Goal: Task Accomplishment & Management: Use online tool/utility

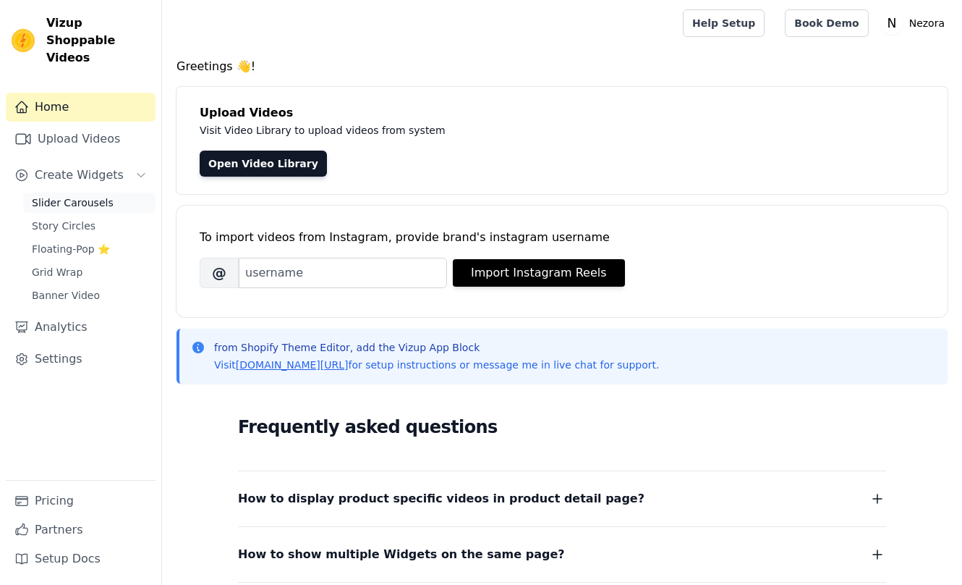
click at [83, 192] on link "Slider Carousels" at bounding box center [89, 202] width 132 height 20
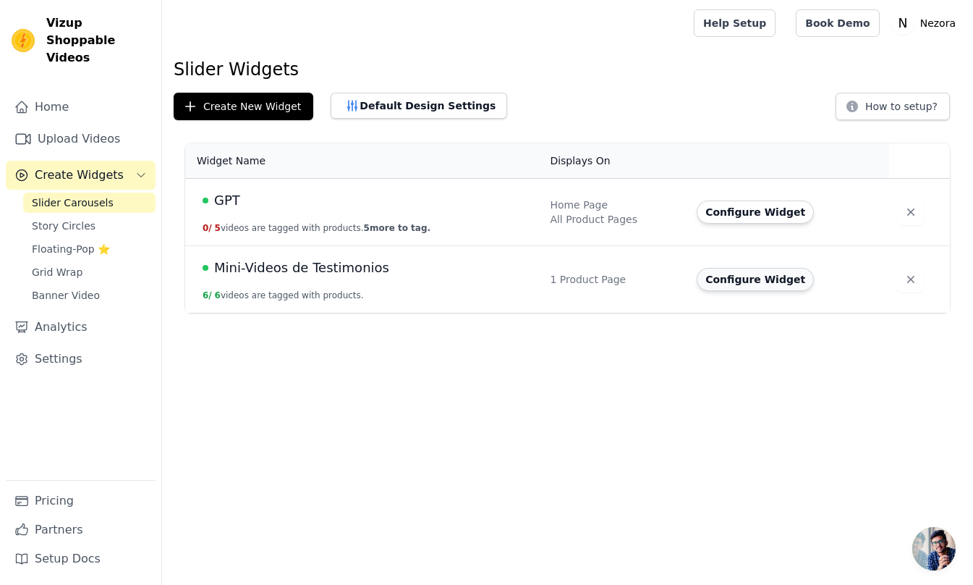
click at [758, 287] on button "Configure Widget" at bounding box center [755, 279] width 117 height 23
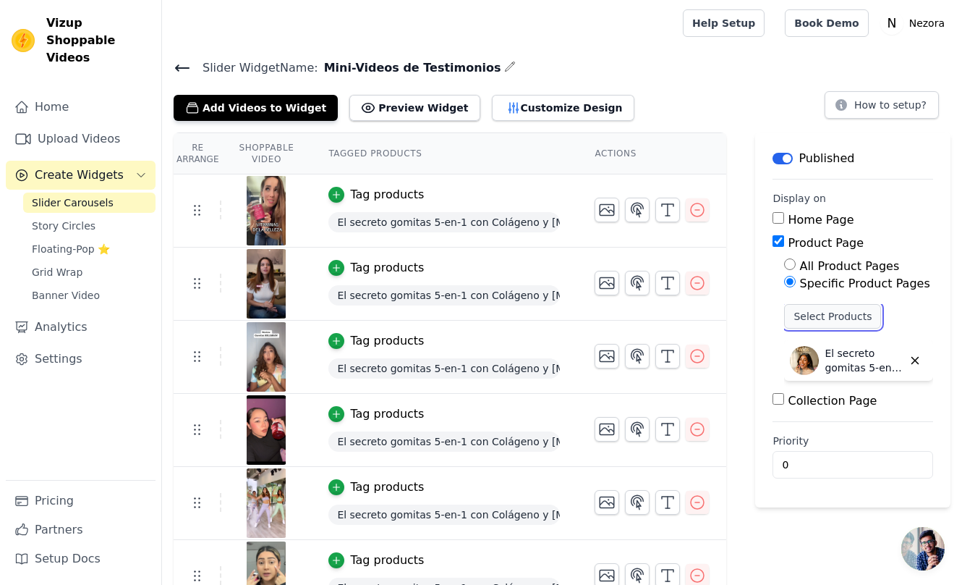
click at [848, 318] on button "Select Products" at bounding box center [832, 316] width 97 height 25
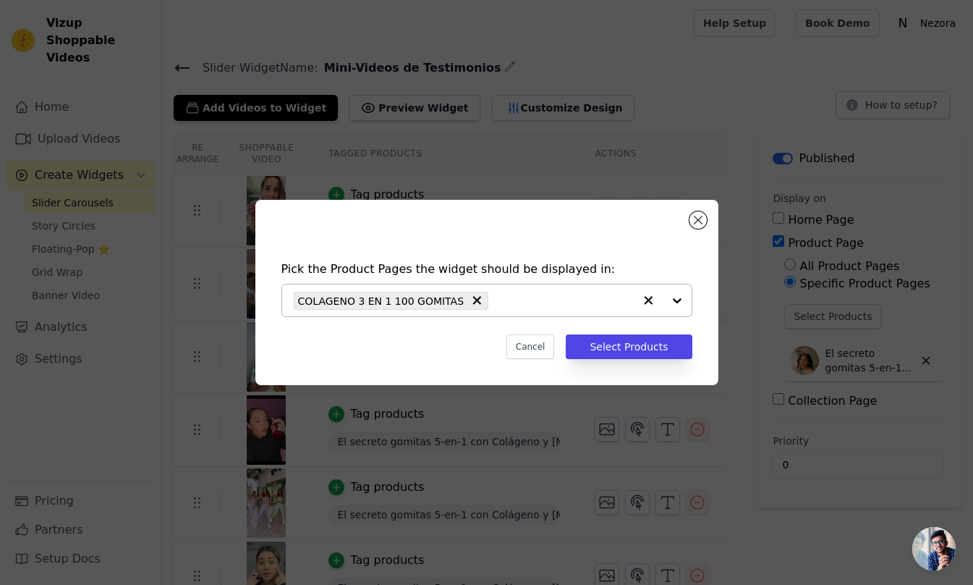
click at [682, 306] on div at bounding box center [663, 300] width 58 height 32
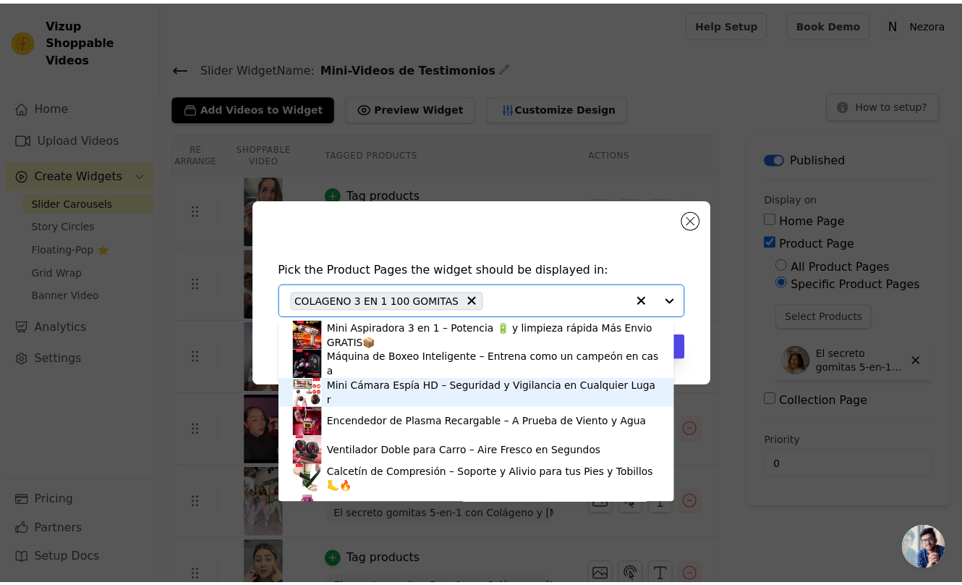
scroll to position [53, 0]
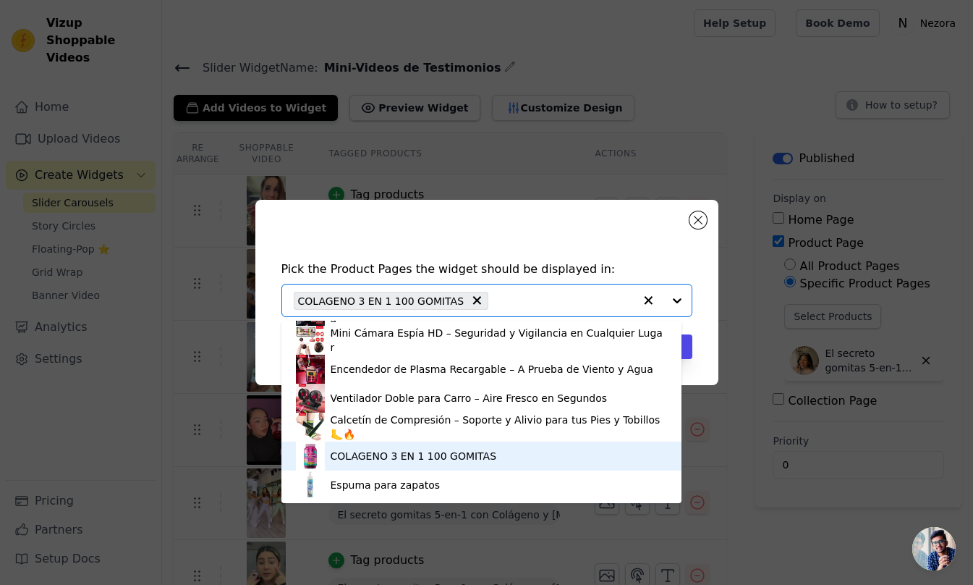
click at [465, 459] on div "COLAGENO 3 EN 1 100 GOMITAS" at bounding box center [414, 456] width 166 height 14
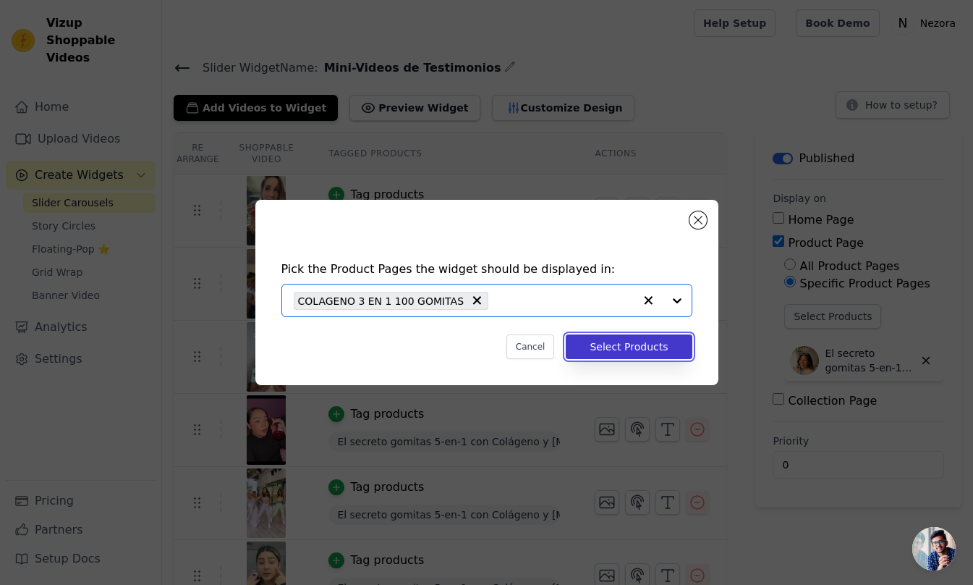
click at [648, 347] on button "Select Products" at bounding box center [629, 346] width 126 height 25
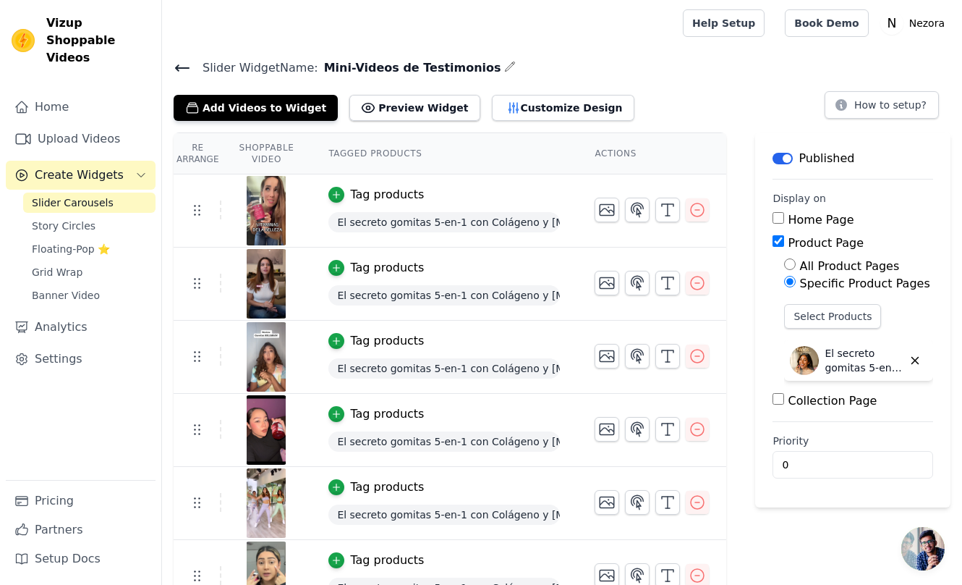
click at [786, 263] on input "All Product Pages" at bounding box center [790, 264] width 12 height 12
radio input "true"
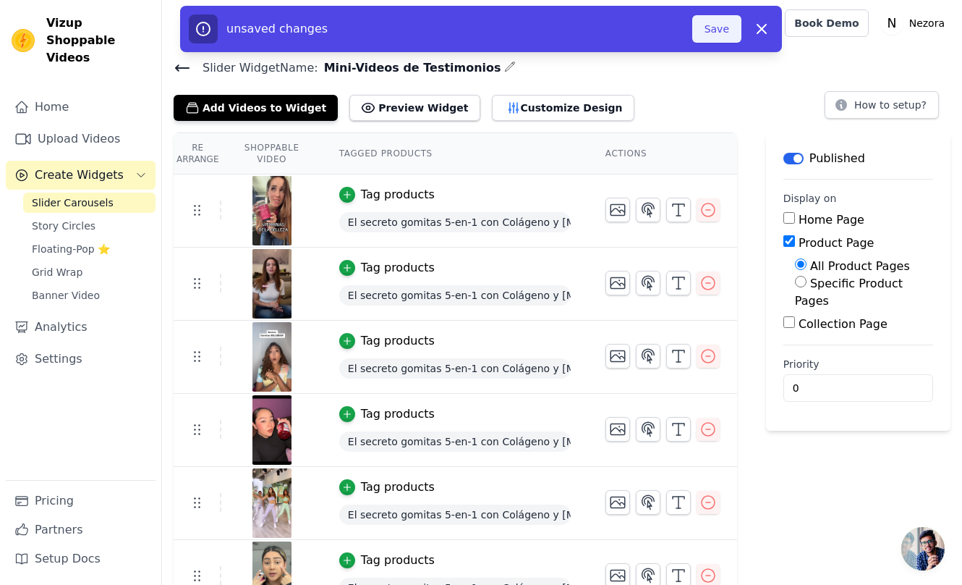
click at [730, 24] on button "Save" at bounding box center [716, 28] width 49 height 27
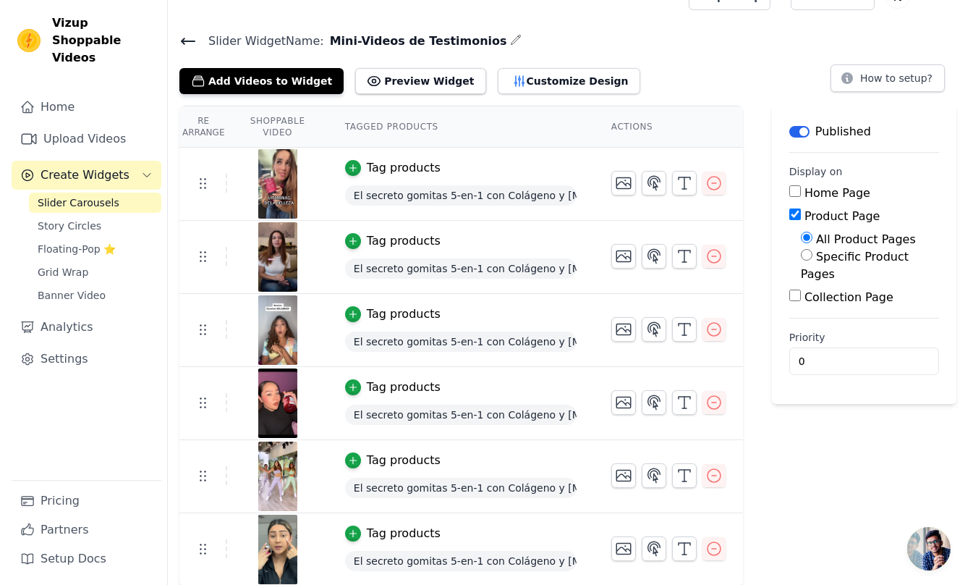
scroll to position [0, 0]
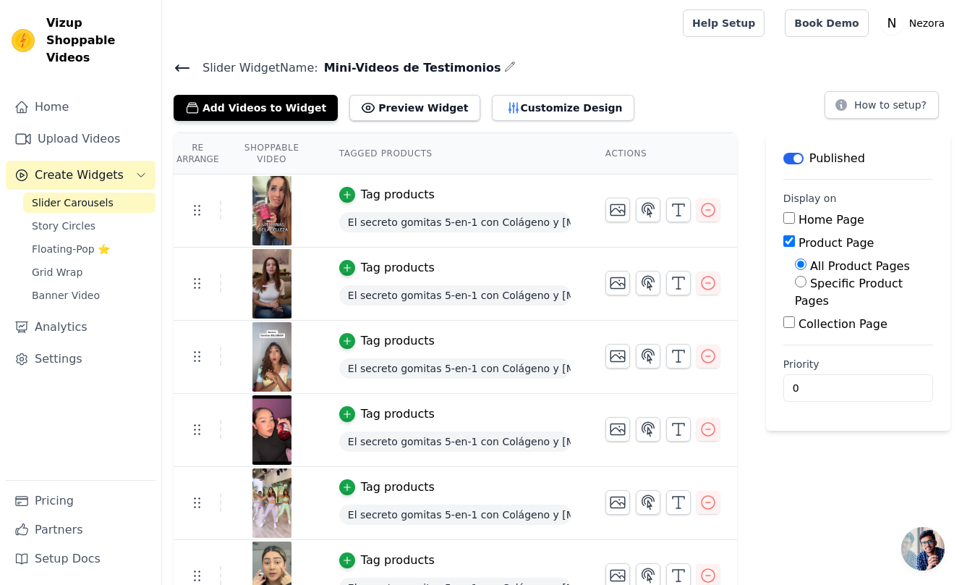
click at [183, 72] on icon at bounding box center [182, 67] width 17 height 17
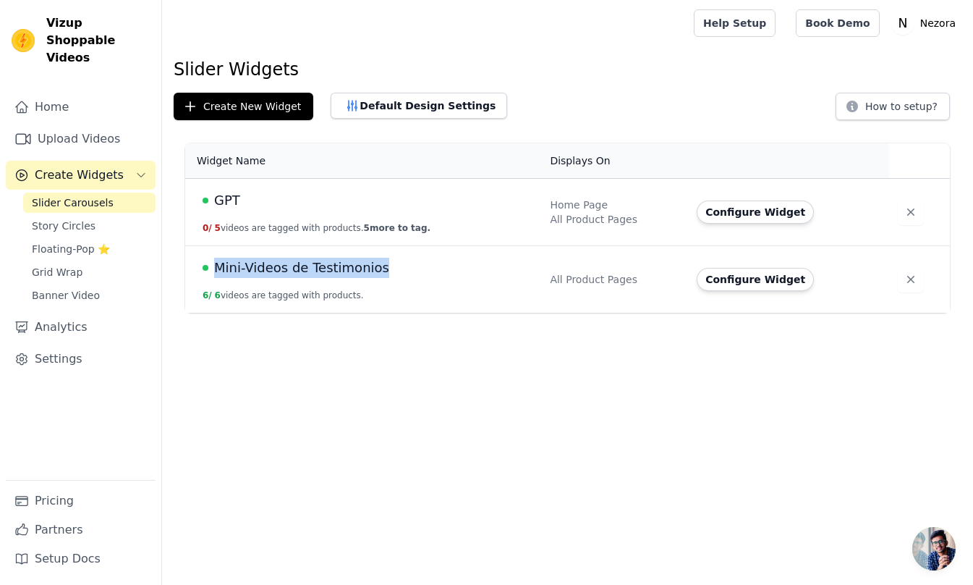
drag, startPoint x: 214, startPoint y: 268, endPoint x: 388, endPoint y: 273, distance: 173.7
click at [388, 273] on div "Mini-Videos de Testimonios" at bounding box center [368, 268] width 330 height 20
copy span "Mini-Videos de Testimonios"
click at [447, 280] on td "Mini-Videos de Testimonios 6 / 6 videos are tagged with products." at bounding box center [363, 279] width 356 height 67
click at [736, 276] on button "Configure Widget" at bounding box center [755, 279] width 117 height 23
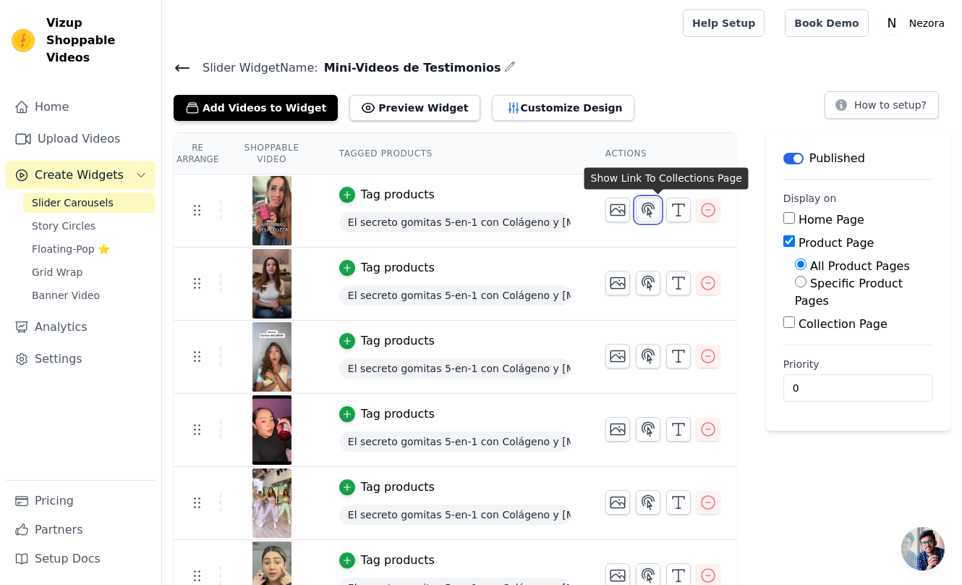
click at [655, 210] on icon "button" at bounding box center [649, 210] width 12 height 14
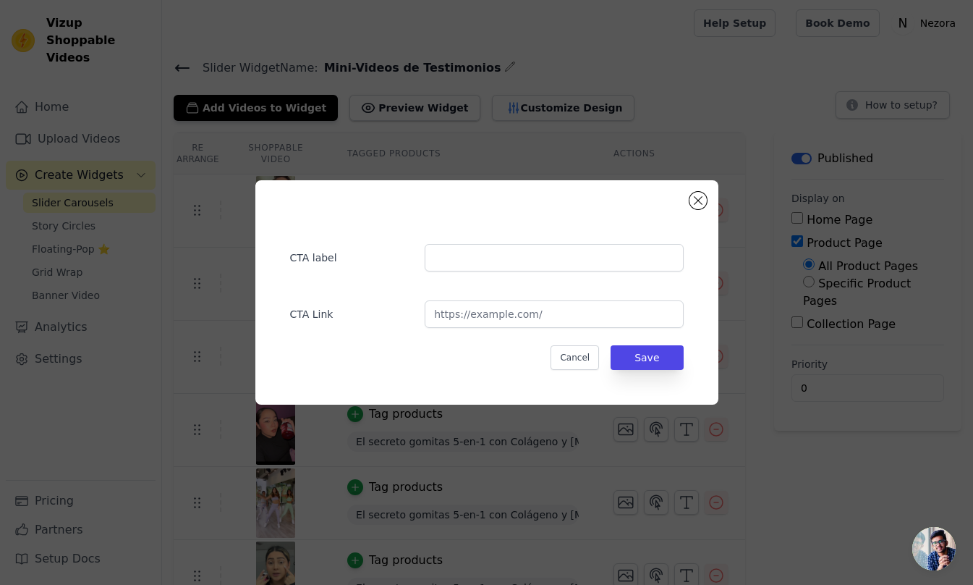
click at [690, 206] on div "CTA label CTA Link Cancel Save" at bounding box center [487, 292] width 417 height 178
click at [695, 202] on button "Close modal" at bounding box center [698, 200] width 17 height 17
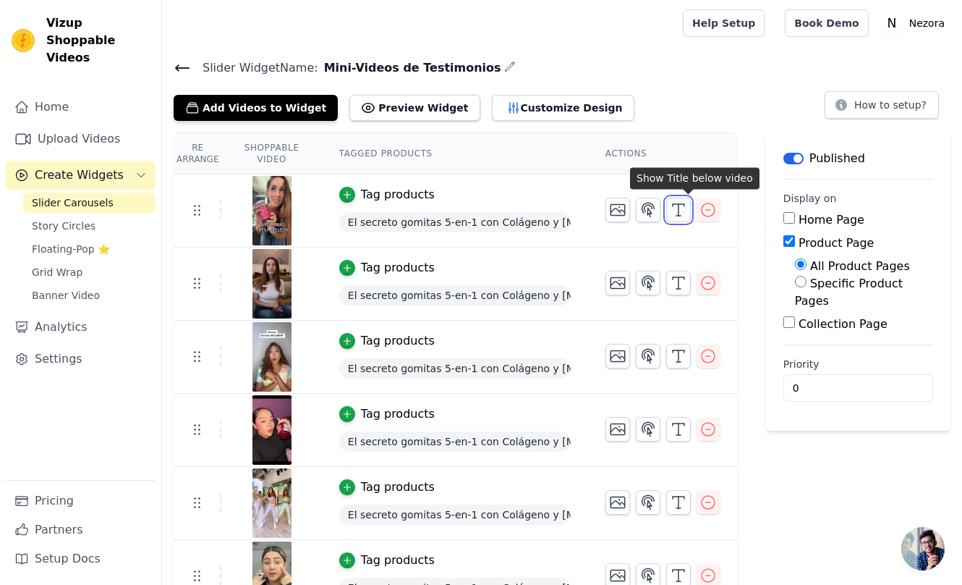
click at [679, 209] on line "button" at bounding box center [679, 210] width 0 height 12
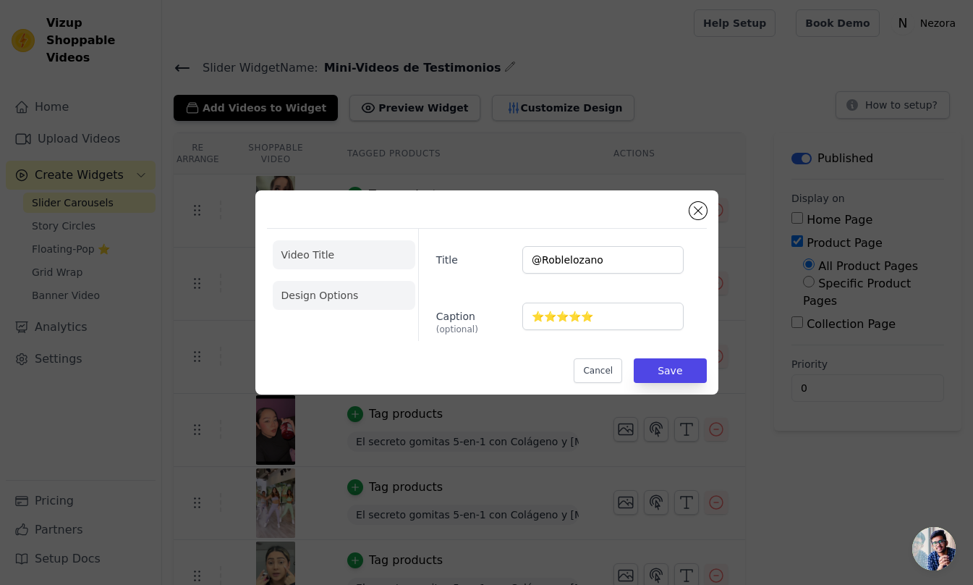
click at [339, 286] on li "Design Options" at bounding box center [344, 295] width 143 height 29
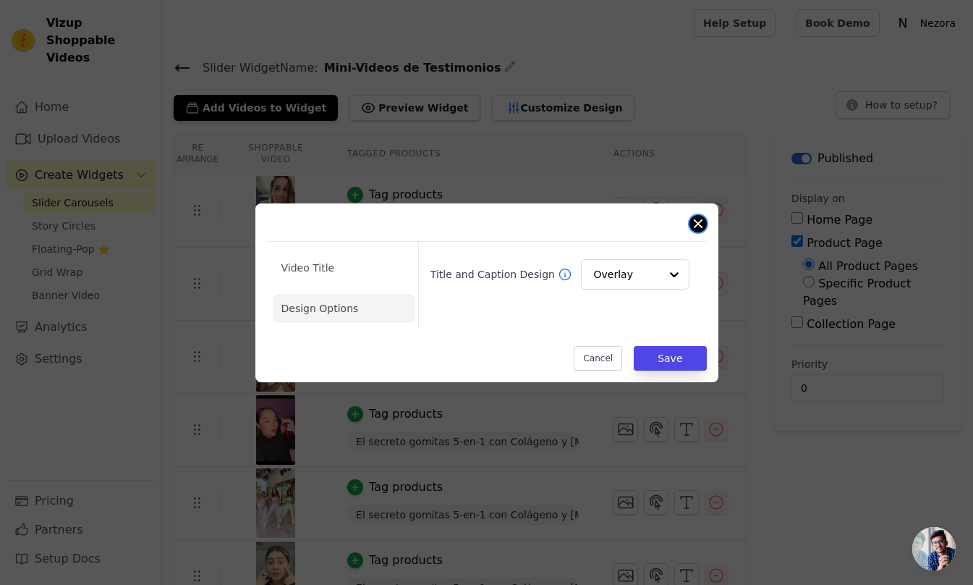
click at [699, 227] on button "Close modal" at bounding box center [698, 223] width 17 height 17
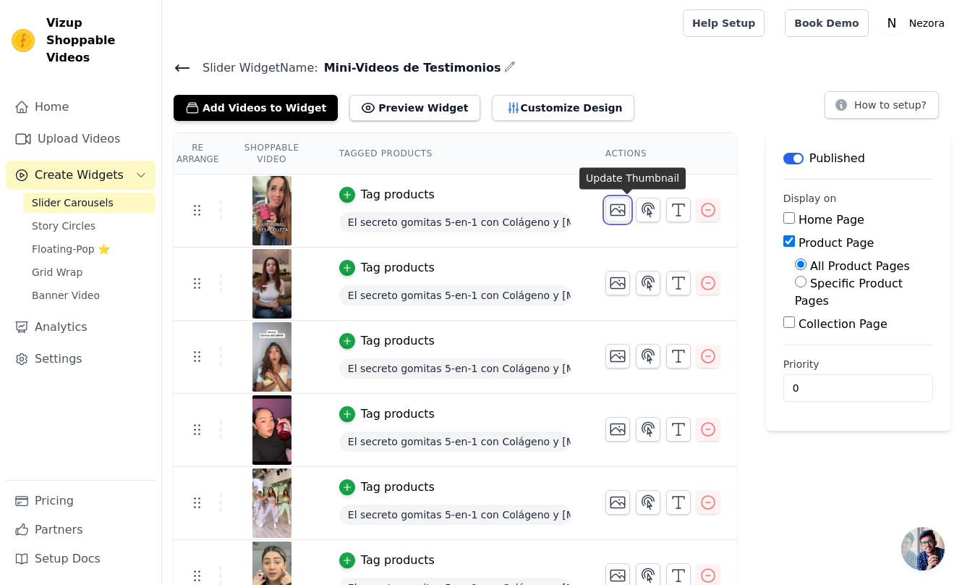
click at [626, 209] on icon "button" at bounding box center [617, 209] width 17 height 17
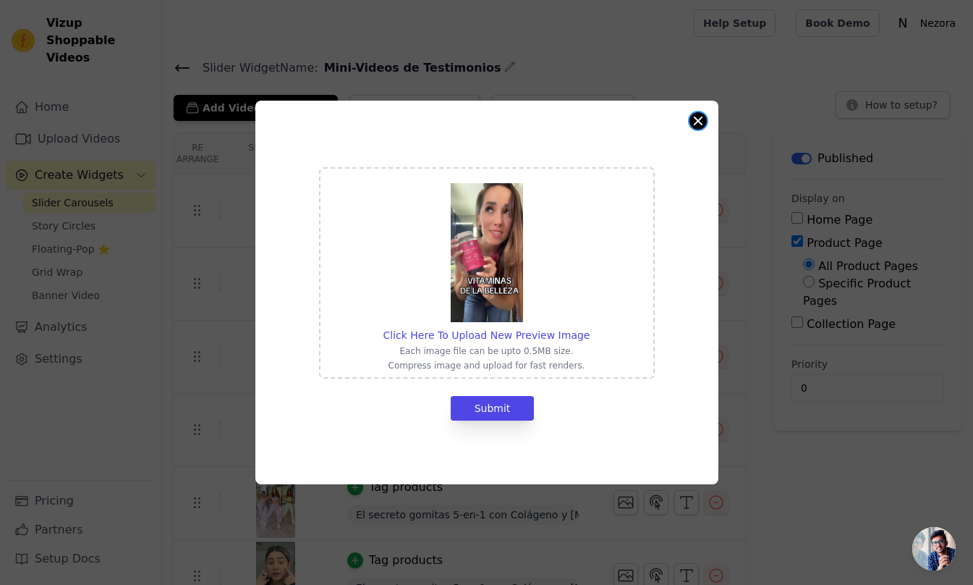
click at [697, 119] on button "Close modal" at bounding box center [698, 120] width 17 height 17
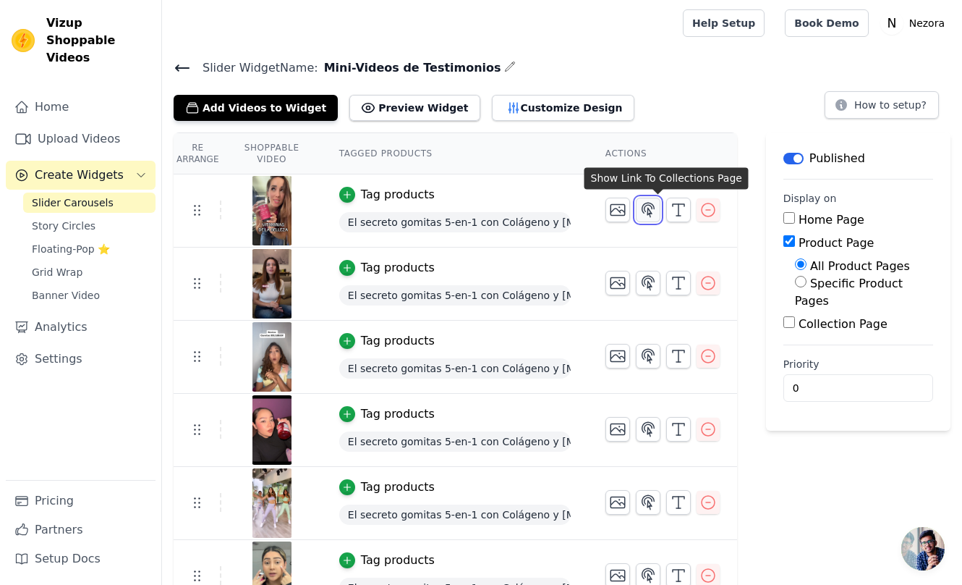
click at [656, 203] on icon "button" at bounding box center [648, 209] width 17 height 17
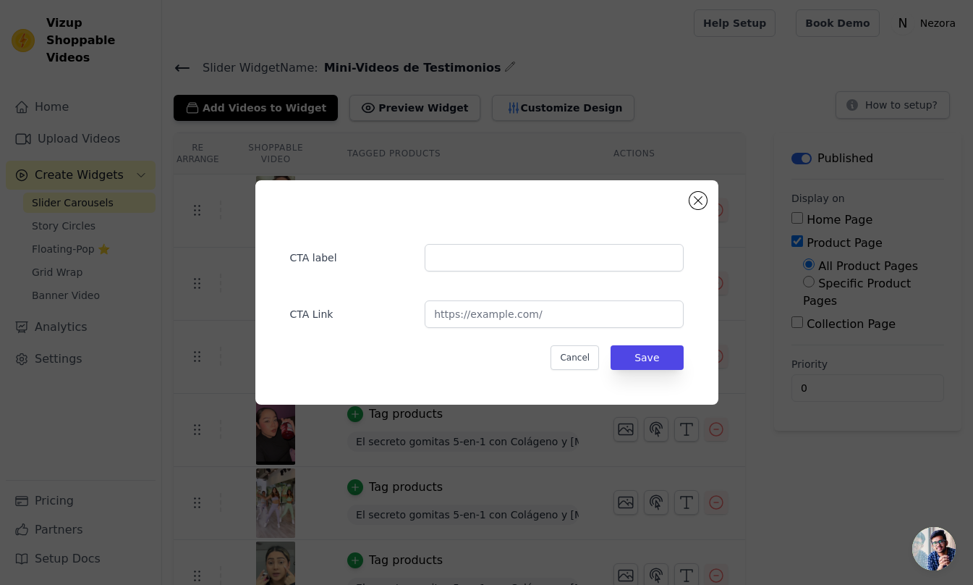
click at [447, 243] on div "CTA label" at bounding box center [487, 250] width 394 height 42
click at [464, 263] on input "text" at bounding box center [554, 257] width 258 height 27
click at [502, 321] on input "url" at bounding box center [554, 313] width 258 height 27
click at [696, 198] on button "Close modal" at bounding box center [698, 200] width 17 height 17
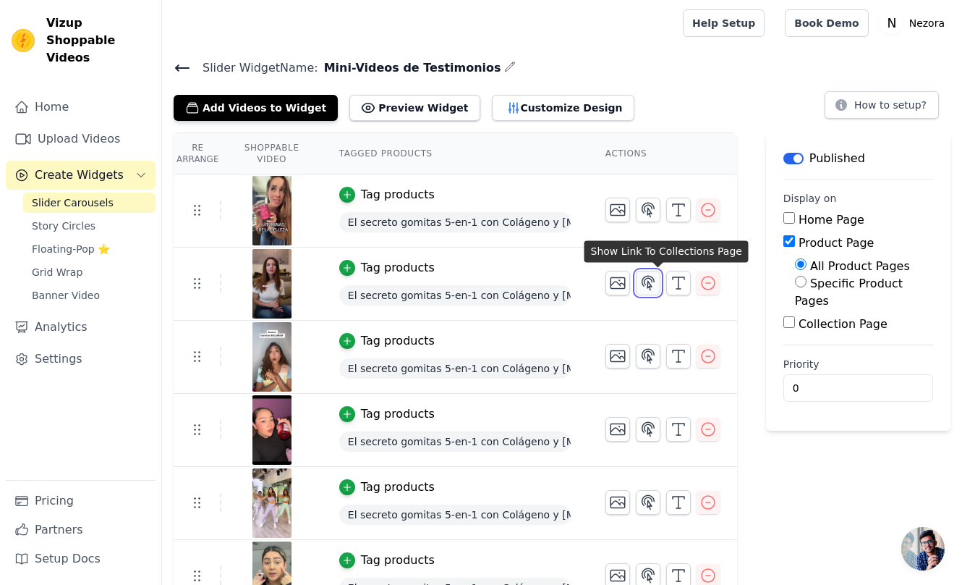
click at [653, 287] on icon "button" at bounding box center [648, 282] width 17 height 17
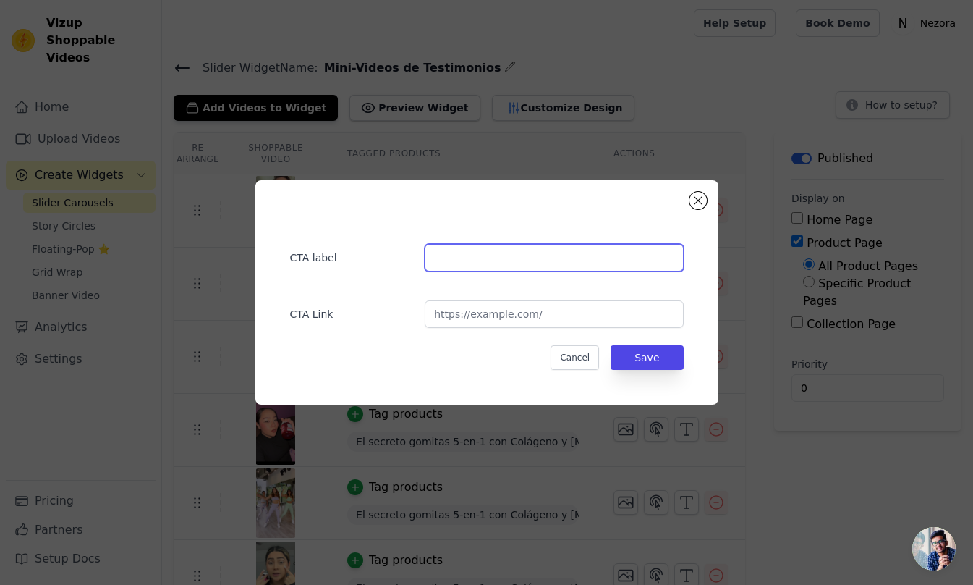
click at [522, 261] on input "text" at bounding box center [554, 257] width 258 height 27
click at [708, 198] on div "CTA label CTA Link Cancel Save" at bounding box center [486, 292] width 463 height 224
click at [697, 200] on button "Close modal" at bounding box center [698, 200] width 17 height 17
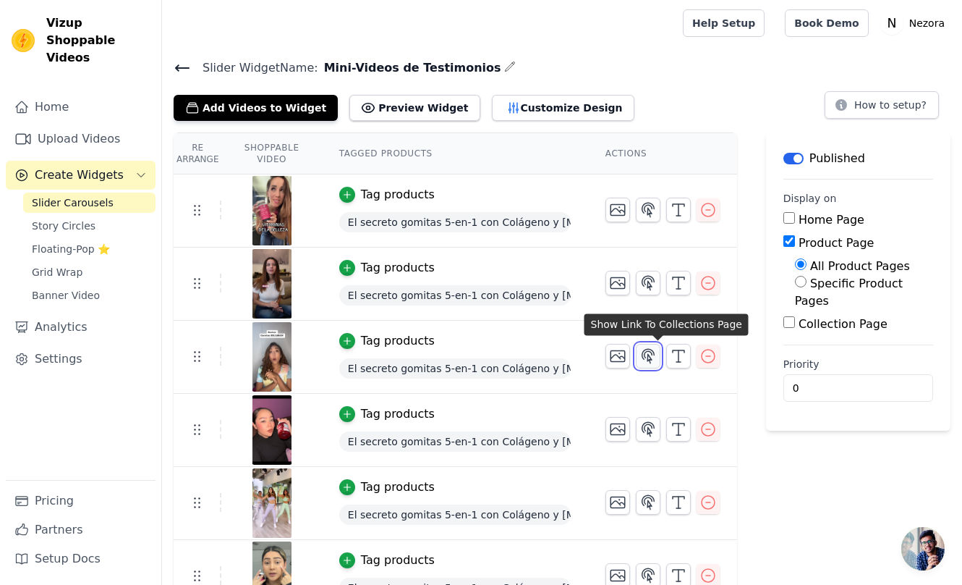
click at [657, 353] on icon "button" at bounding box center [648, 355] width 17 height 17
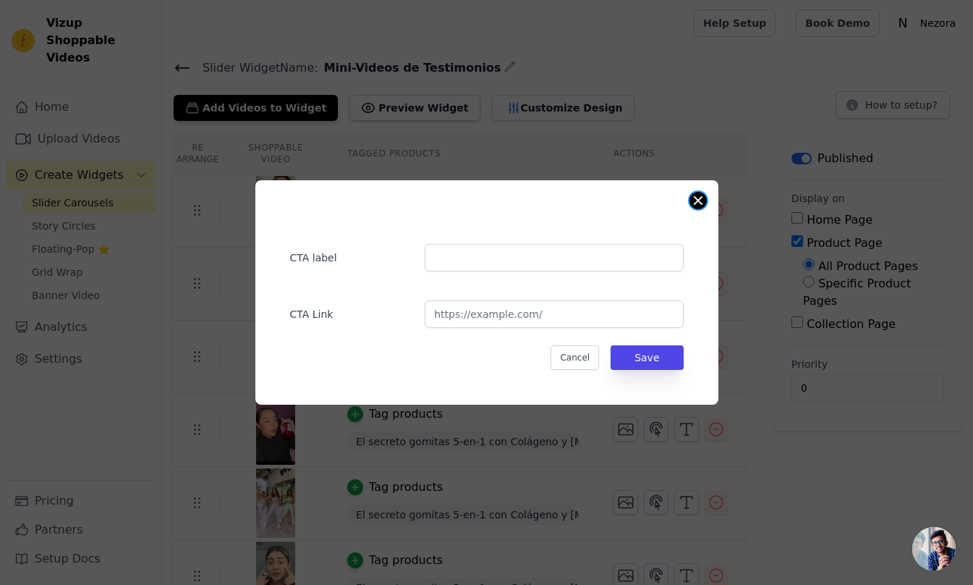
click at [702, 204] on button "Close modal" at bounding box center [698, 200] width 17 height 17
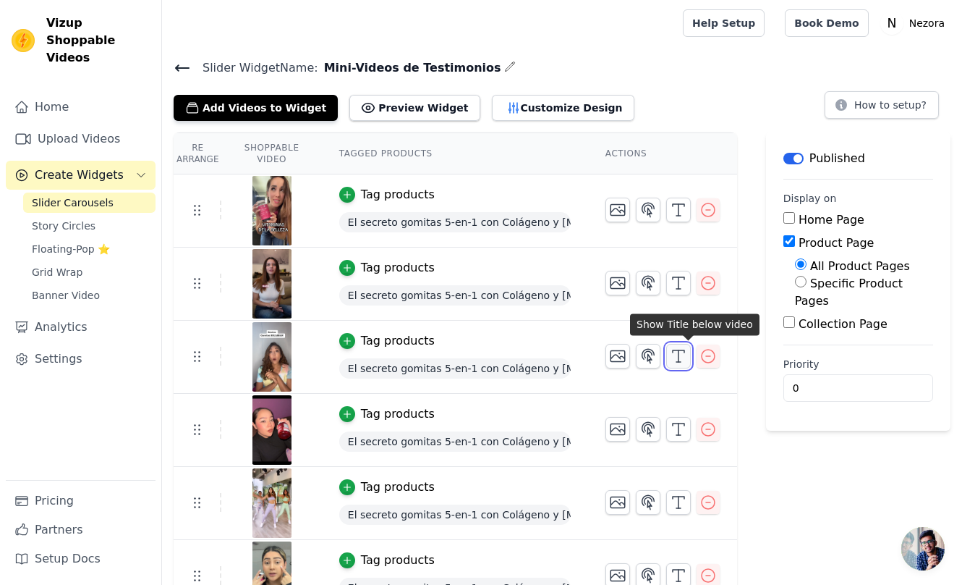
click at [687, 360] on icon "button" at bounding box center [678, 355] width 17 height 17
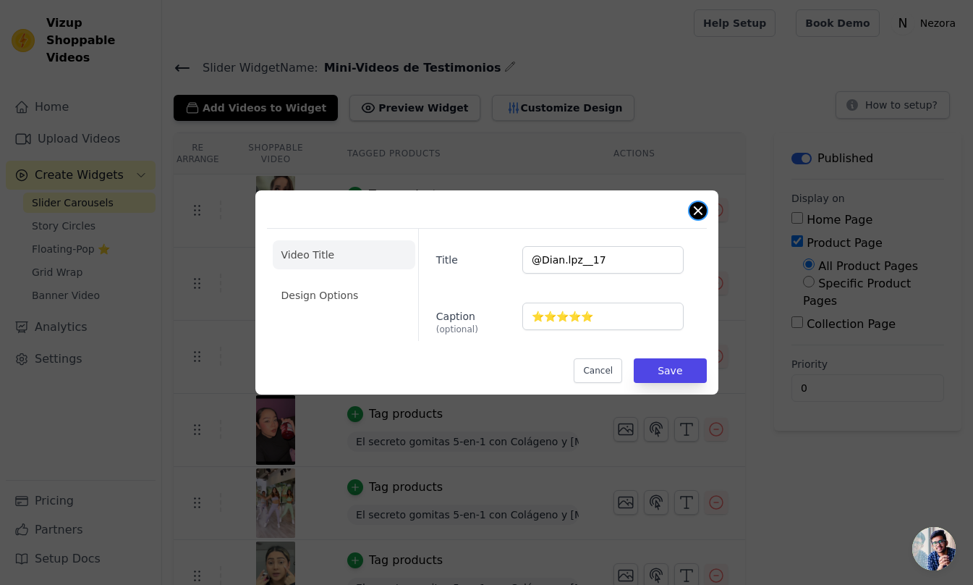
click at [695, 215] on button "Close modal" at bounding box center [698, 210] width 17 height 17
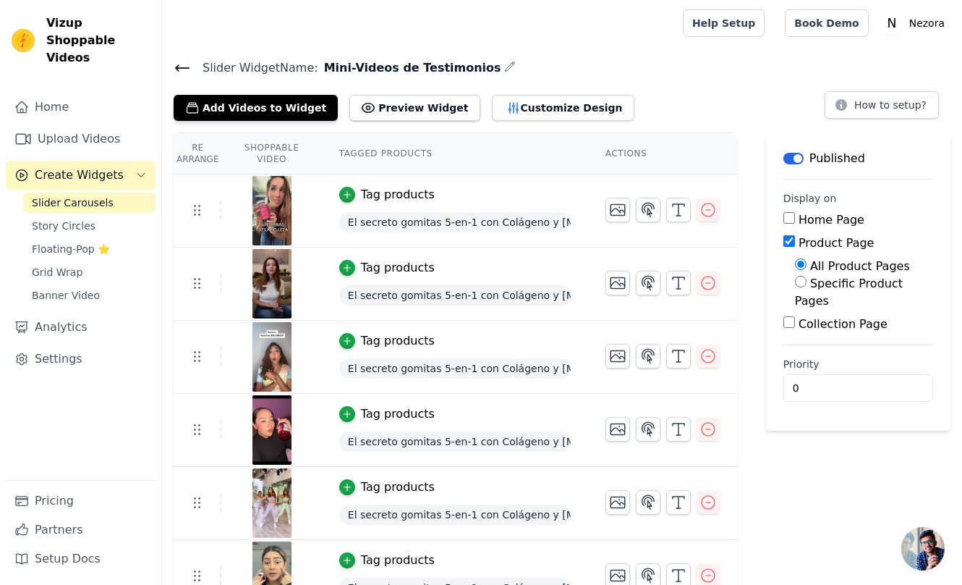
click at [763, 411] on div "Re Arrange Shoppable Video Tagged Products Actions Tag products El secreto gomi…" at bounding box center [562, 372] width 800 height 480
click at [316, 199] on div at bounding box center [271, 210] width 98 height 69
click at [443, 221] on span "El secreto gomitas 5-en-1 con Colágeno y [MEDICAL_DATA]" at bounding box center [455, 222] width 232 height 20
click at [407, 190] on div "Tag products" at bounding box center [398, 194] width 74 height 17
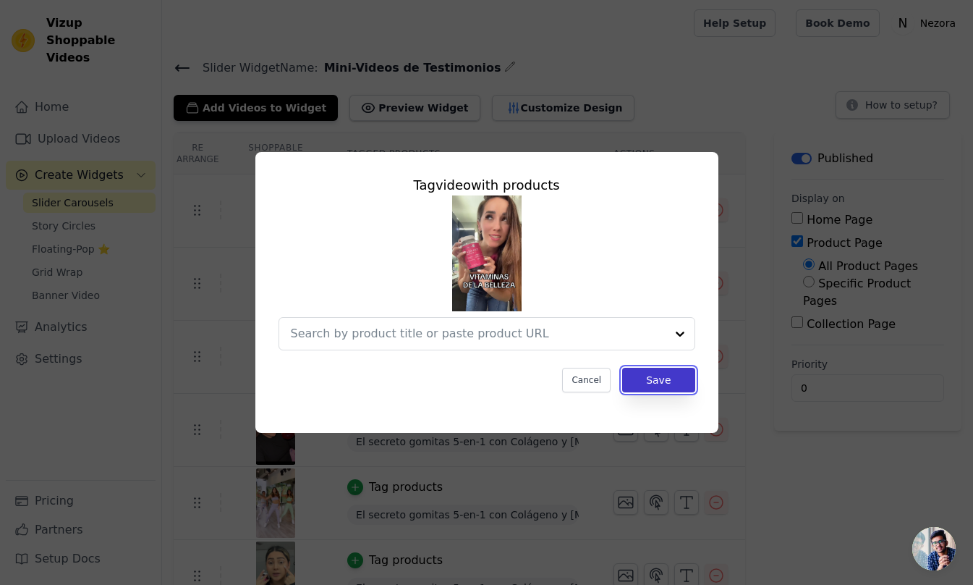
click at [663, 384] on button "Save" at bounding box center [658, 380] width 72 height 25
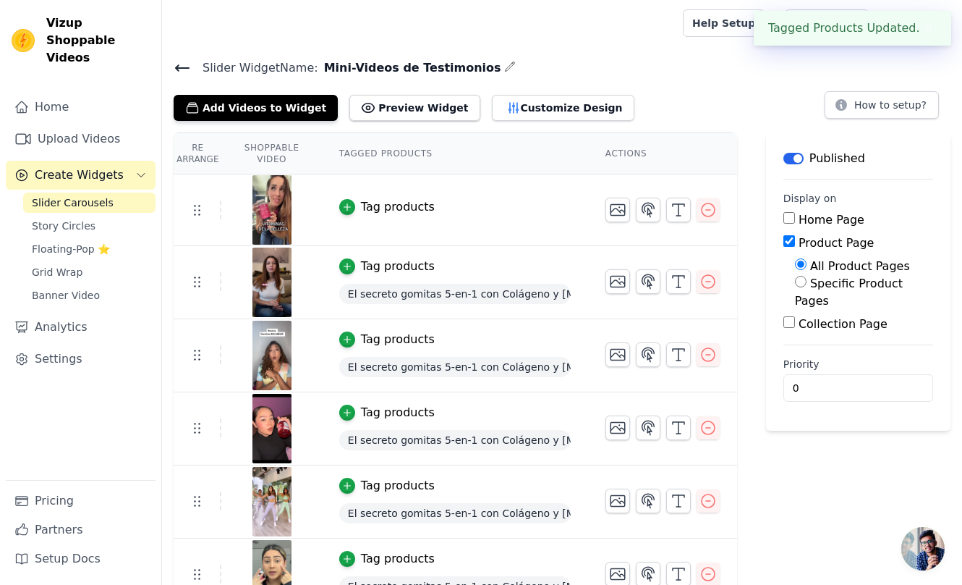
click at [425, 291] on span "El secreto gomitas 5-en-1 con Colágeno y [MEDICAL_DATA]" at bounding box center [455, 294] width 232 height 20
click at [368, 266] on button "Tag products" at bounding box center [387, 266] width 96 height 17
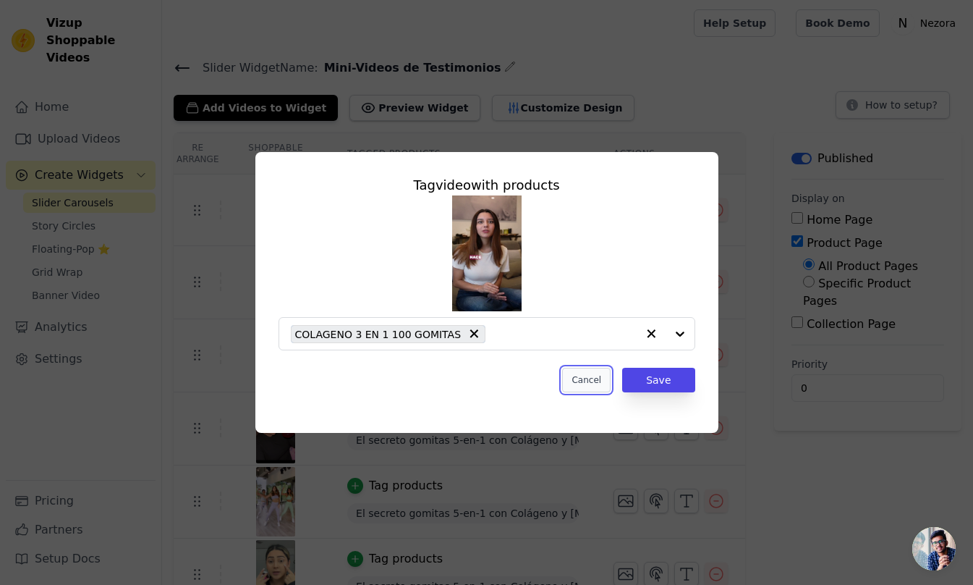
click at [598, 370] on button "Cancel" at bounding box center [586, 380] width 48 height 25
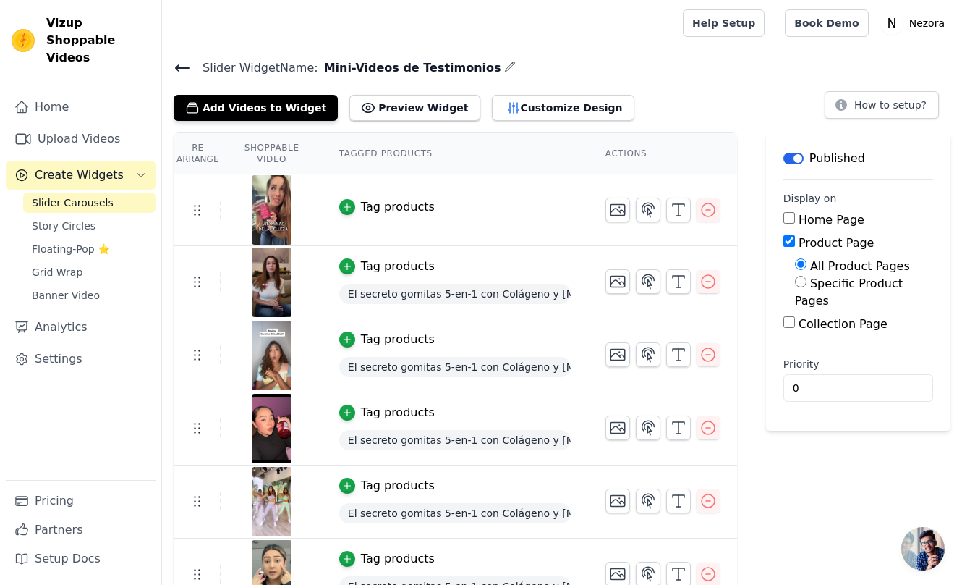
click at [401, 270] on div "Tag products" at bounding box center [398, 266] width 74 height 17
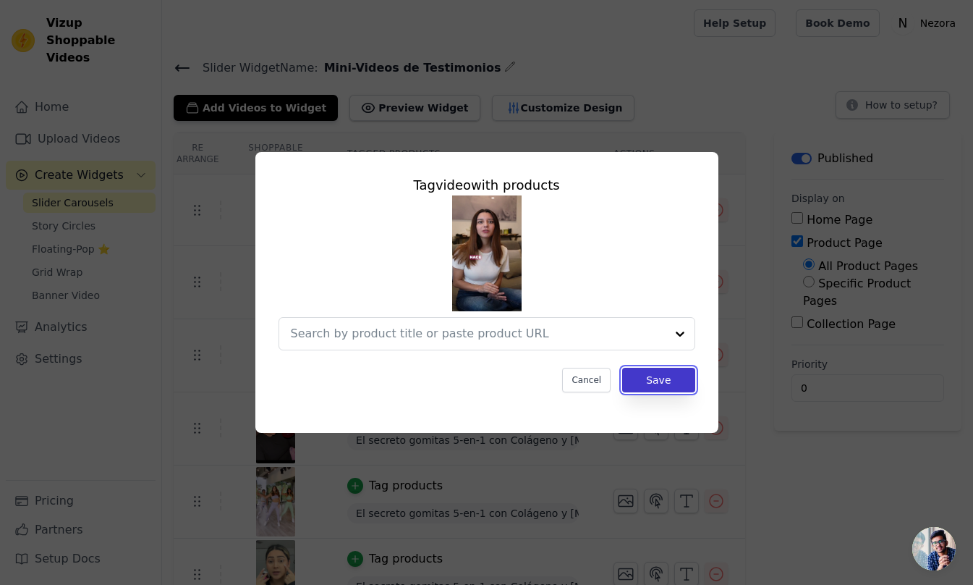
click at [645, 380] on button "Save" at bounding box center [658, 380] width 72 height 25
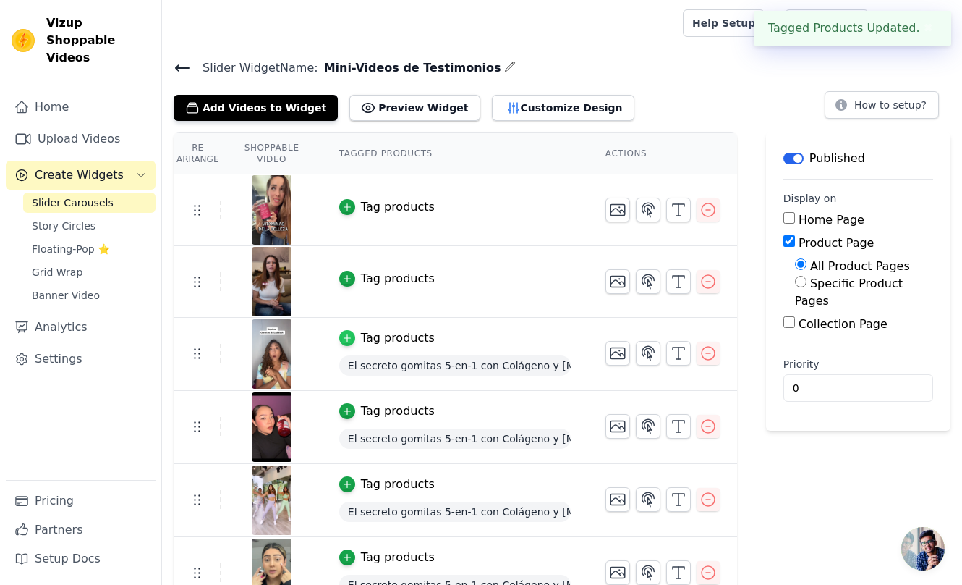
click at [352, 340] on icon "button" at bounding box center [347, 338] width 10 height 10
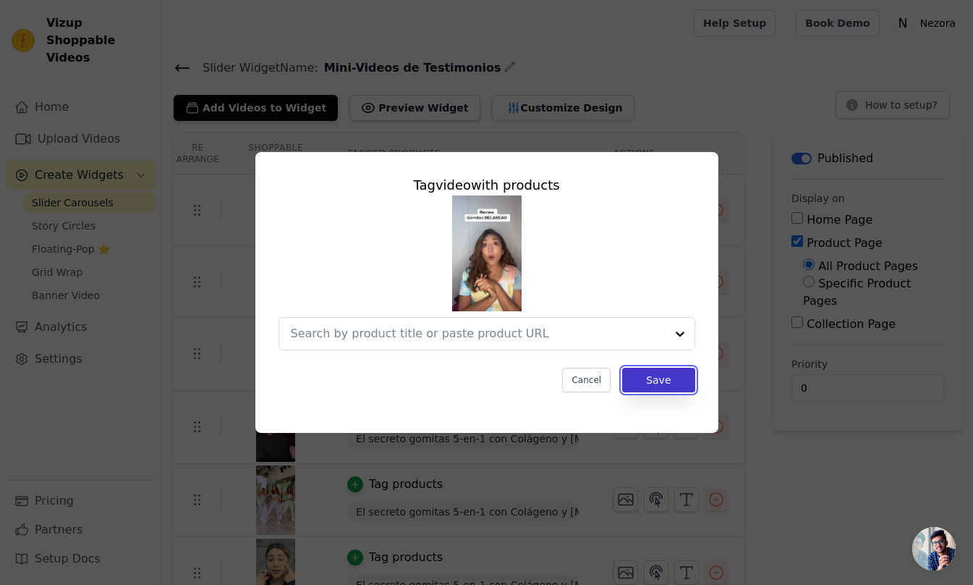
click at [683, 381] on button "Save" at bounding box center [658, 380] width 72 height 25
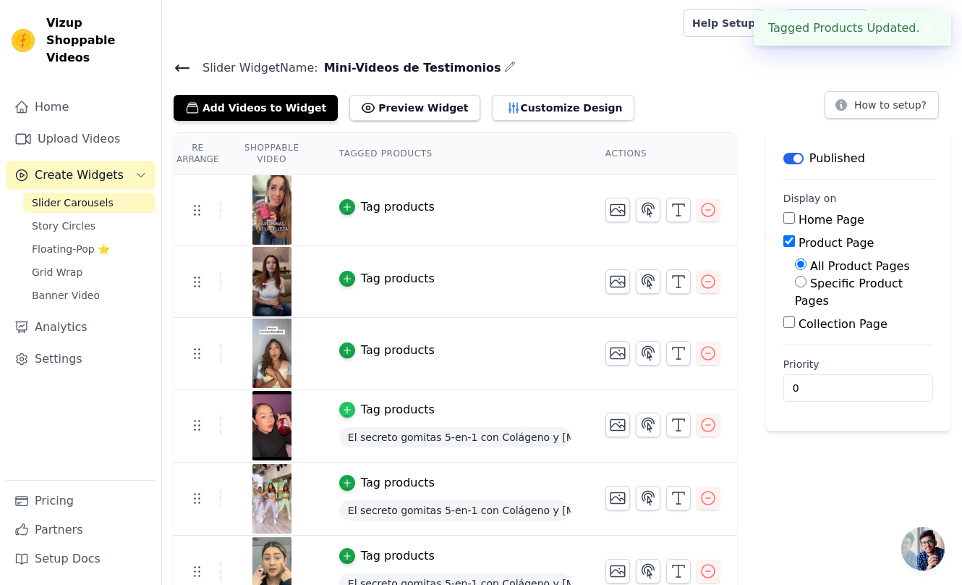
click at [350, 411] on icon "button" at bounding box center [347, 410] width 7 height 7
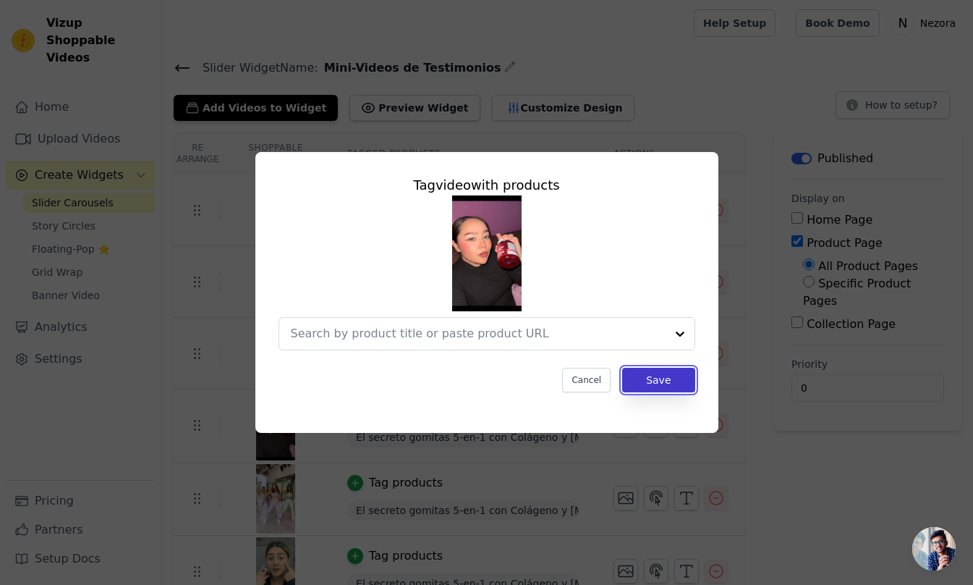
click at [677, 377] on button "Save" at bounding box center [658, 380] width 72 height 25
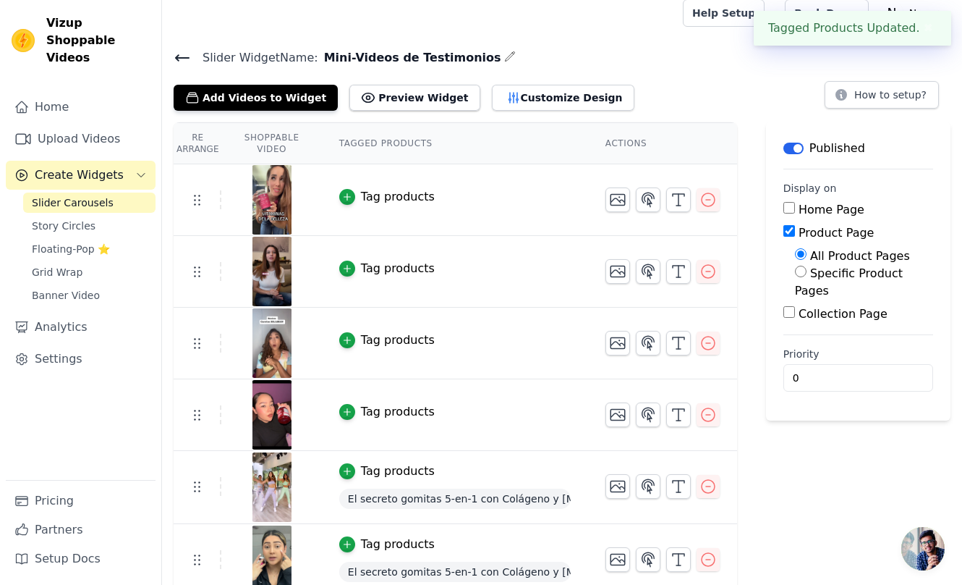
scroll to position [21, 0]
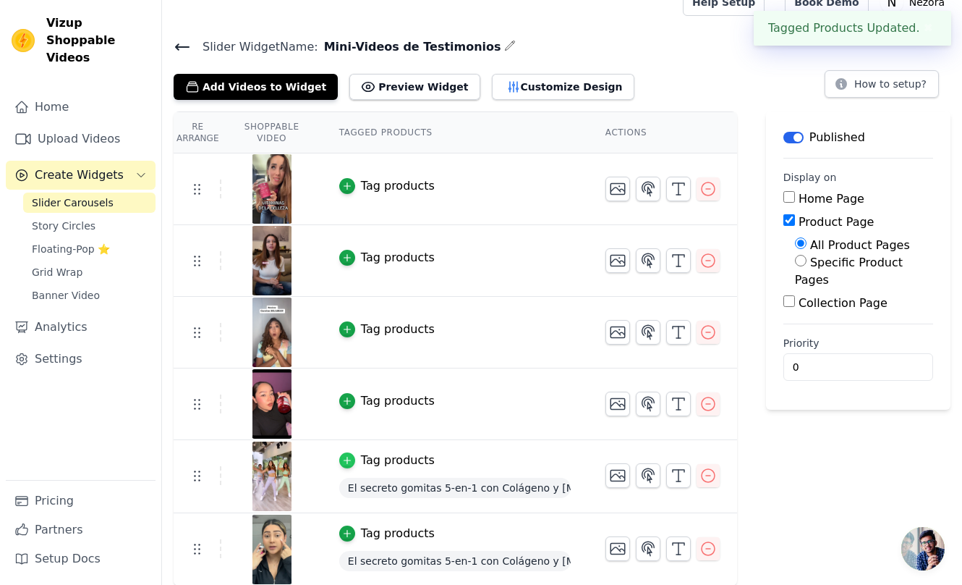
click at [350, 455] on div "button" at bounding box center [347, 460] width 16 height 16
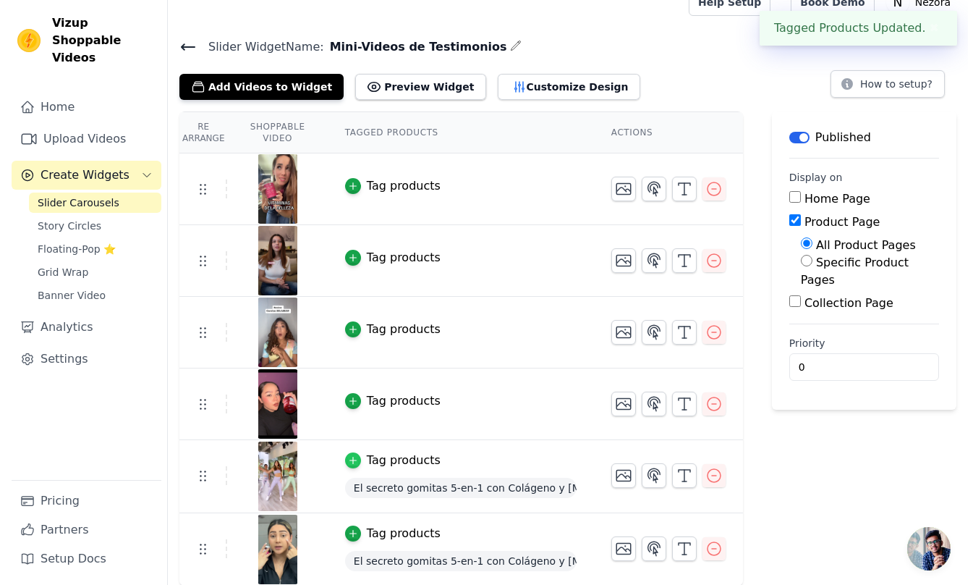
scroll to position [0, 0]
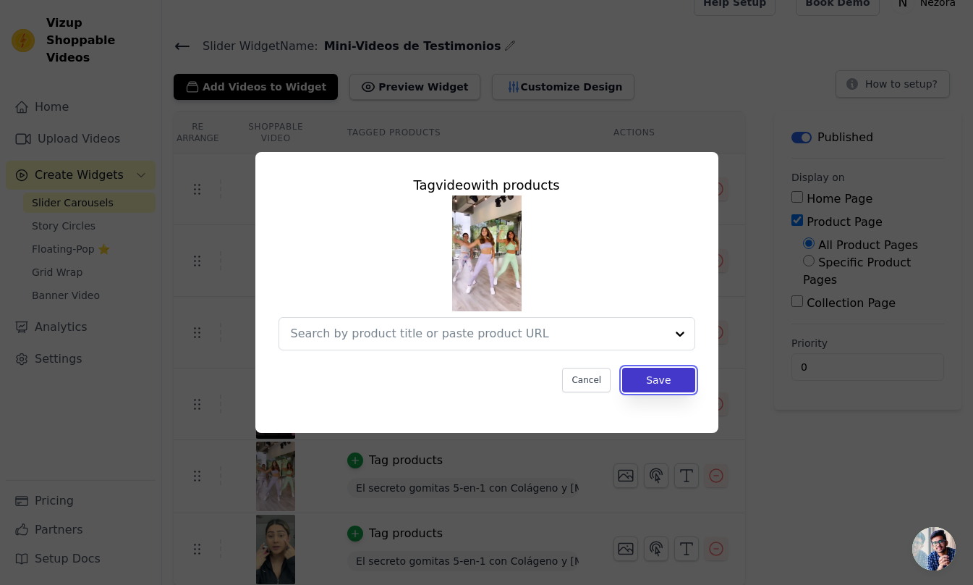
click at [653, 384] on button "Save" at bounding box center [658, 380] width 72 height 25
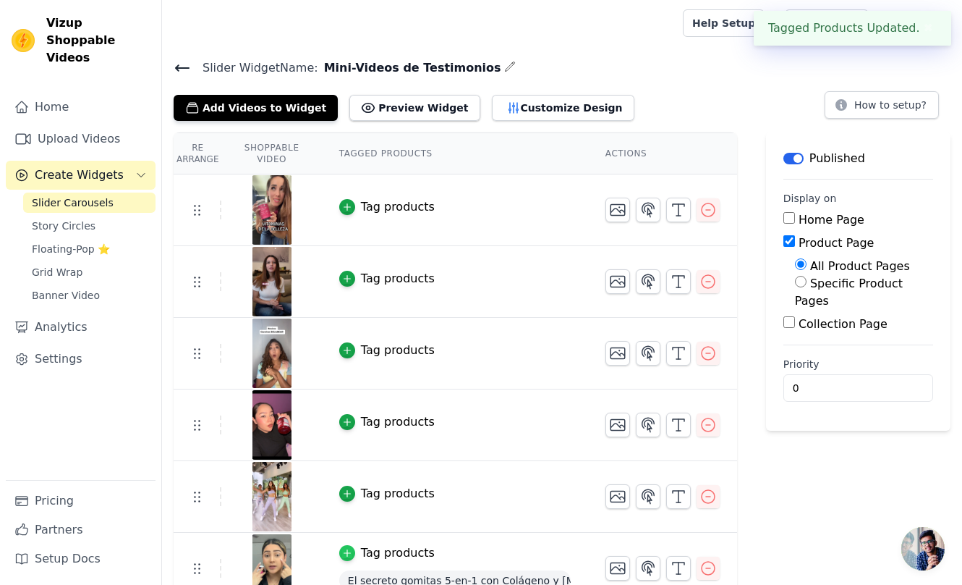
click at [355, 557] on div "button" at bounding box center [347, 553] width 16 height 16
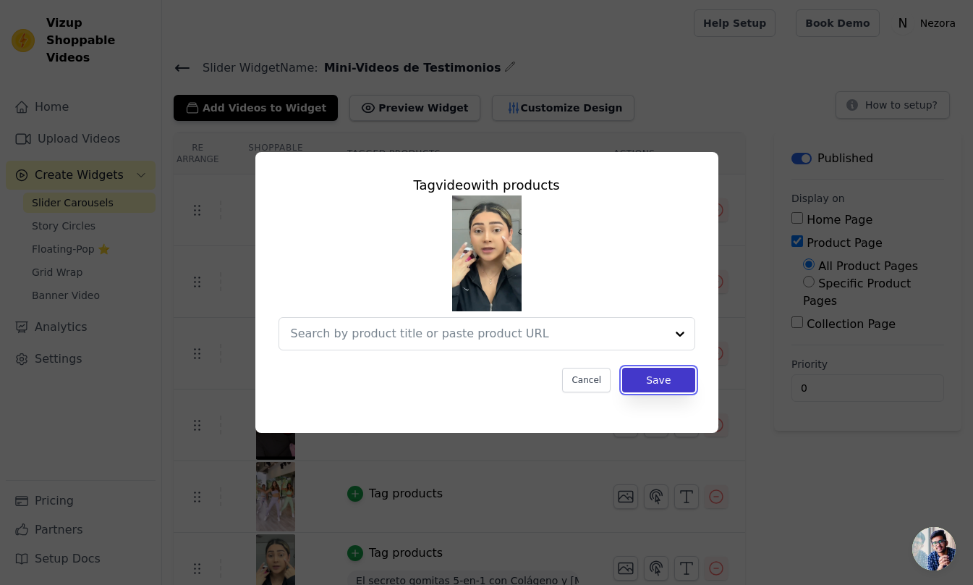
click at [691, 383] on button "Save" at bounding box center [658, 380] width 72 height 25
